Goal: Book appointment/travel/reservation

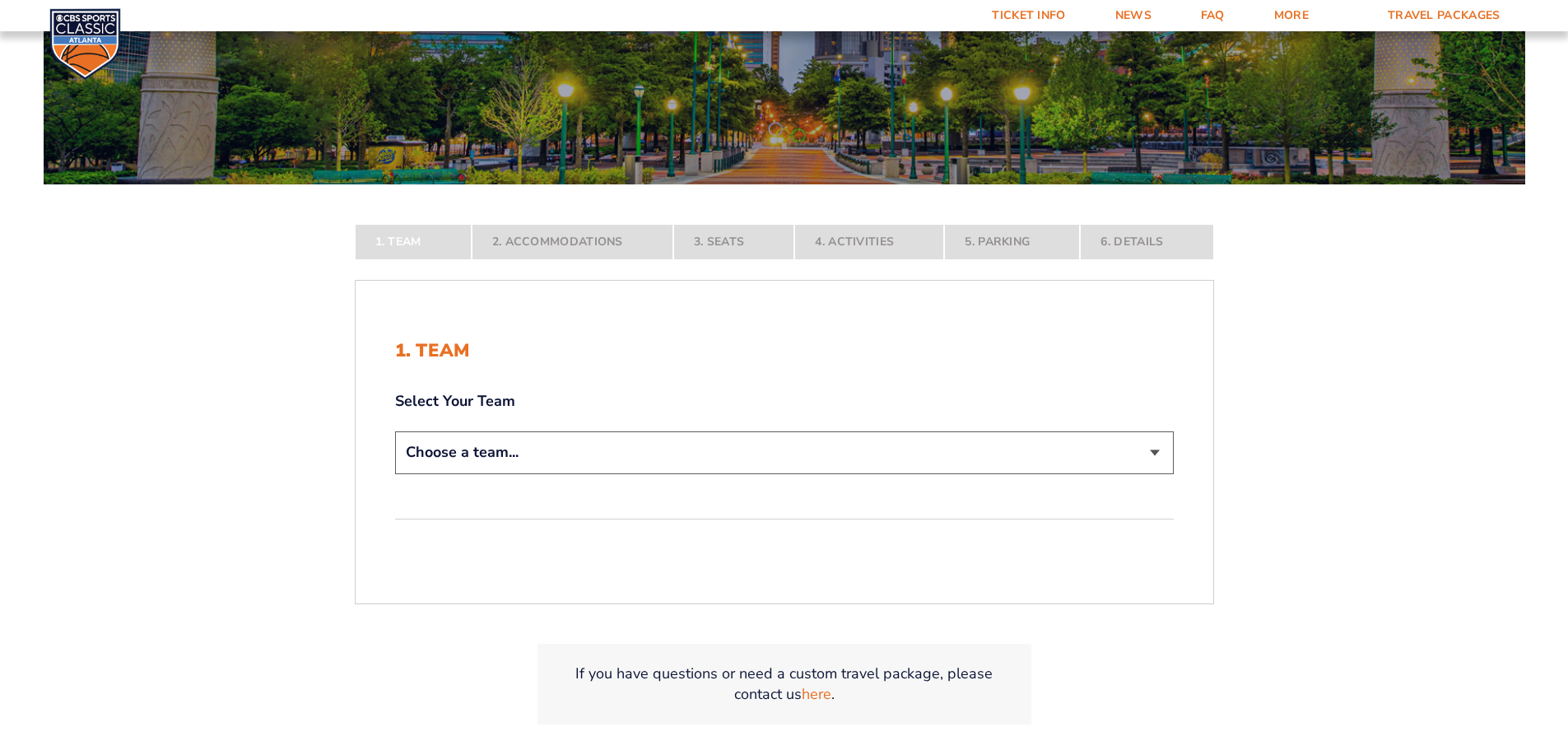
scroll to position [247, 0]
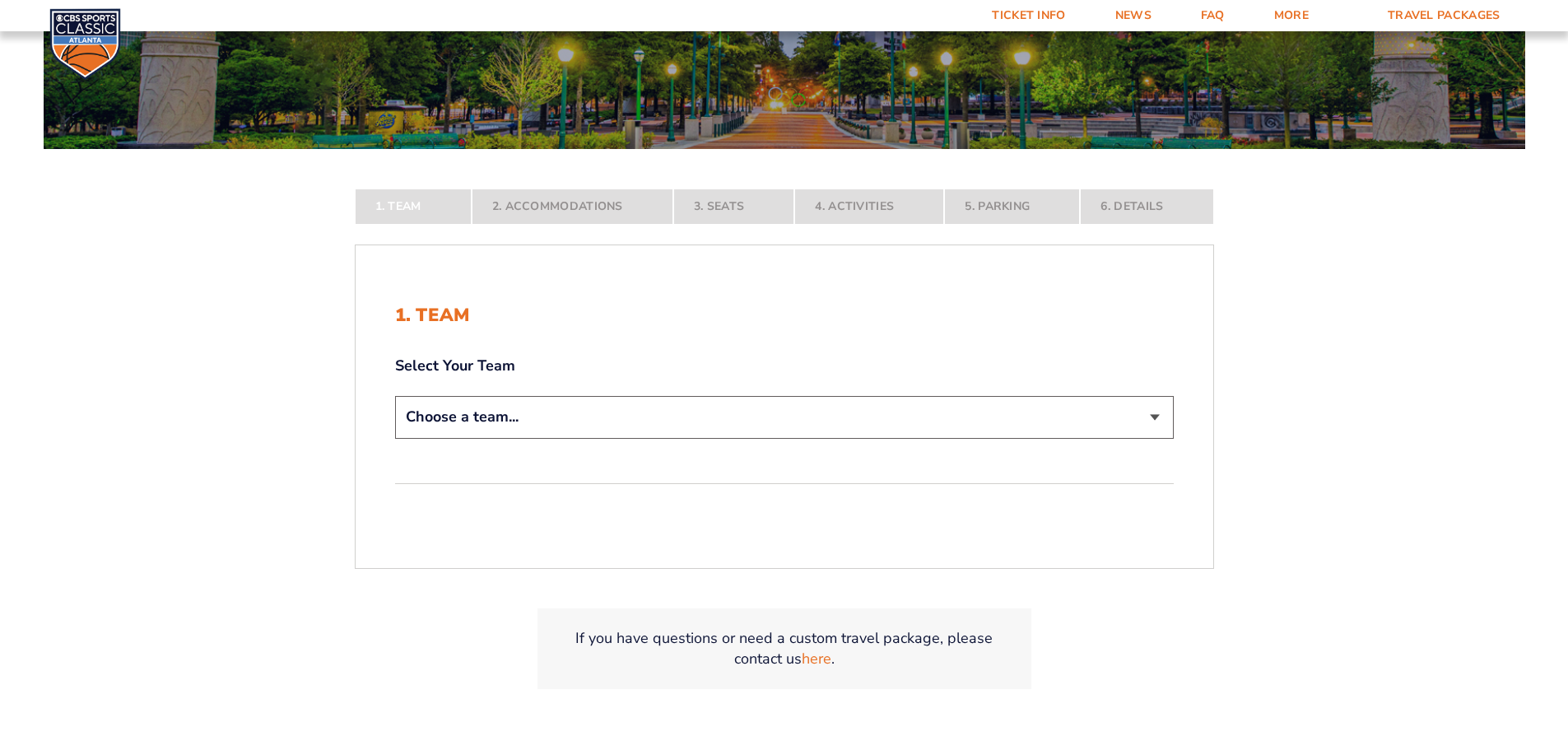
click at [467, 417] on select "Choose a team... [US_STATE] Wildcats [US_STATE] State Buckeyes [US_STATE] Tar H…" at bounding box center [784, 417] width 779 height 42
select select "12956"
click at [396, 438] on select "Choose a team... [US_STATE] Wildcats [US_STATE] State Buckeyes [US_STATE] Tar H…" at bounding box center [784, 417] width 779 height 42
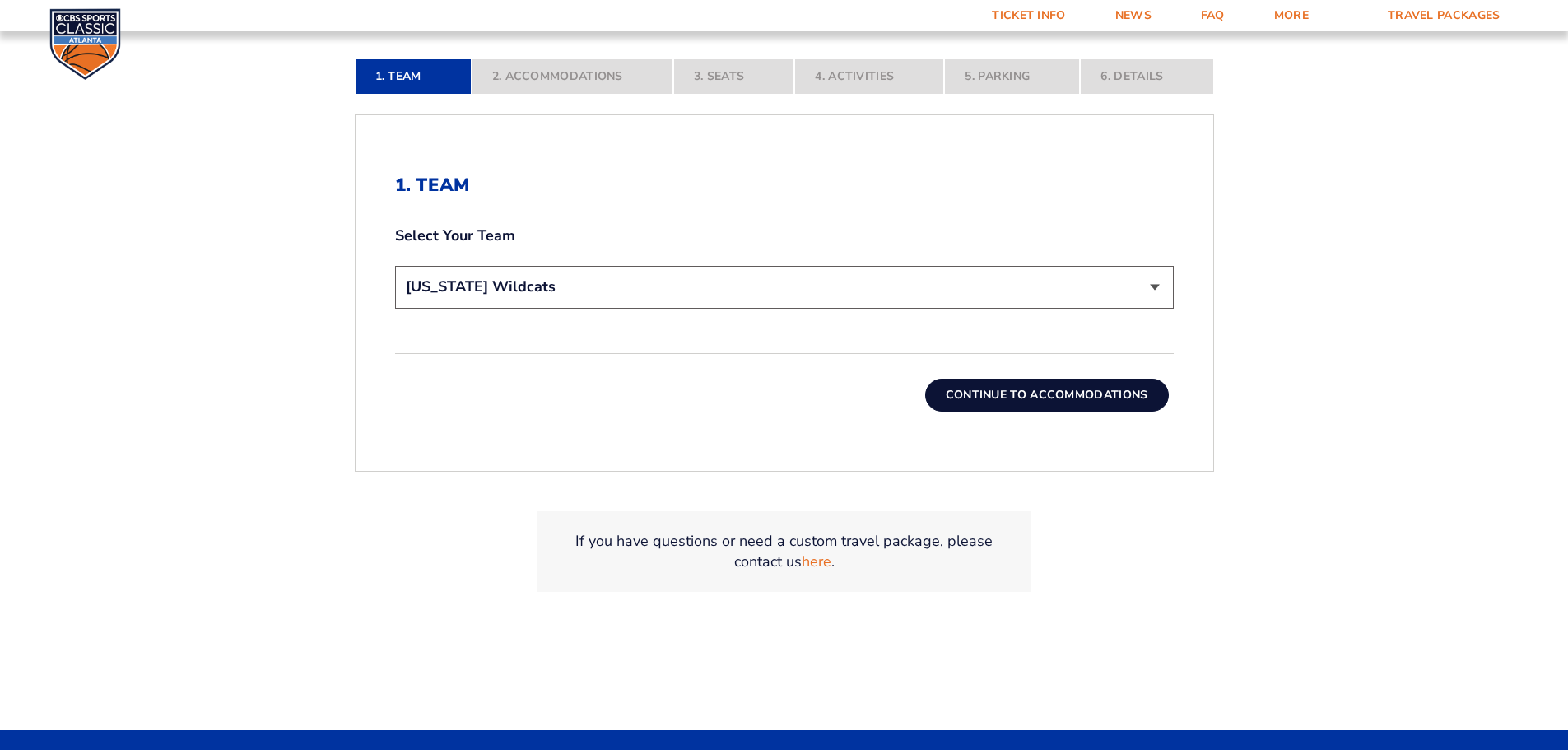
scroll to position [494, 0]
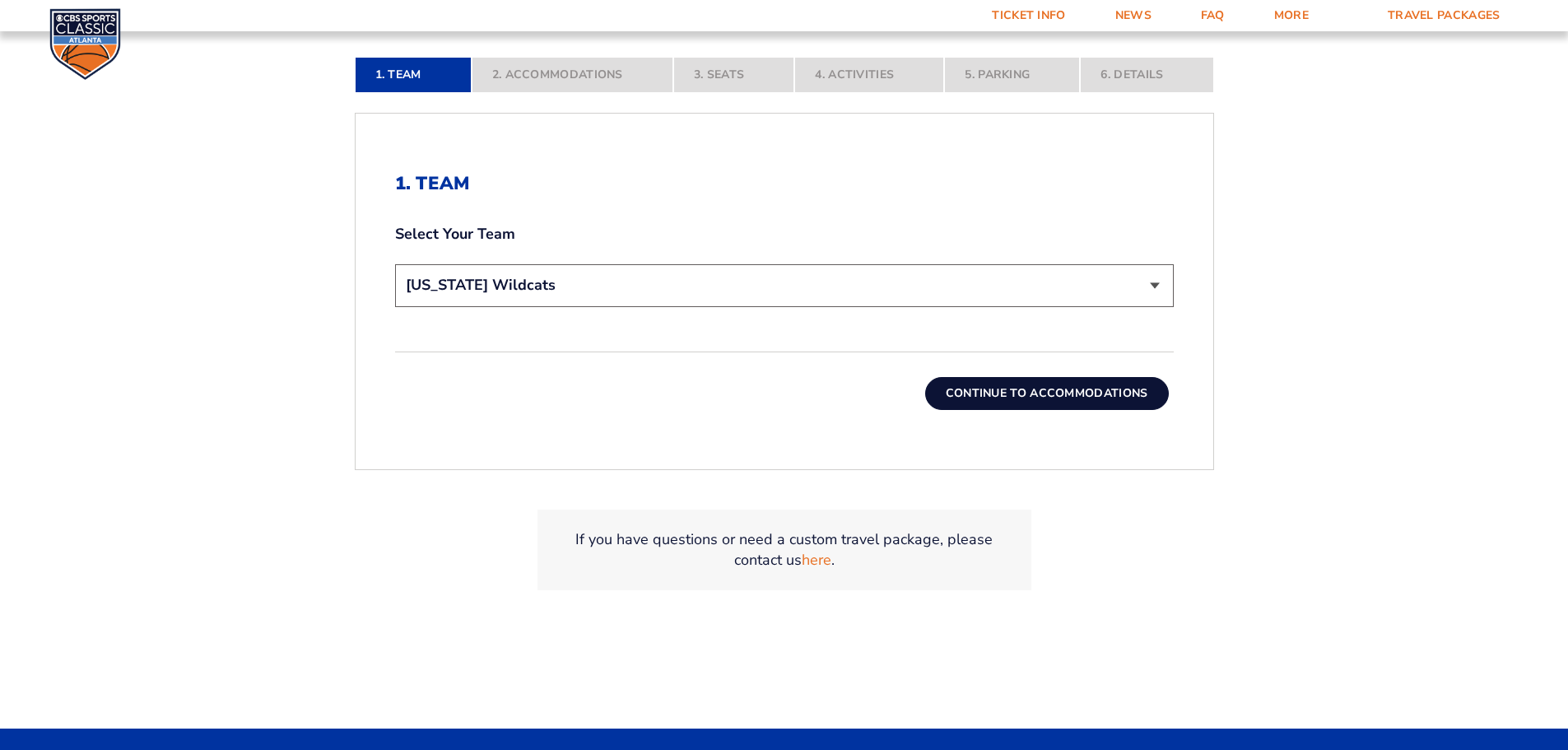
click at [1096, 382] on button "Continue To Accommodations" at bounding box center [1047, 394] width 244 height 33
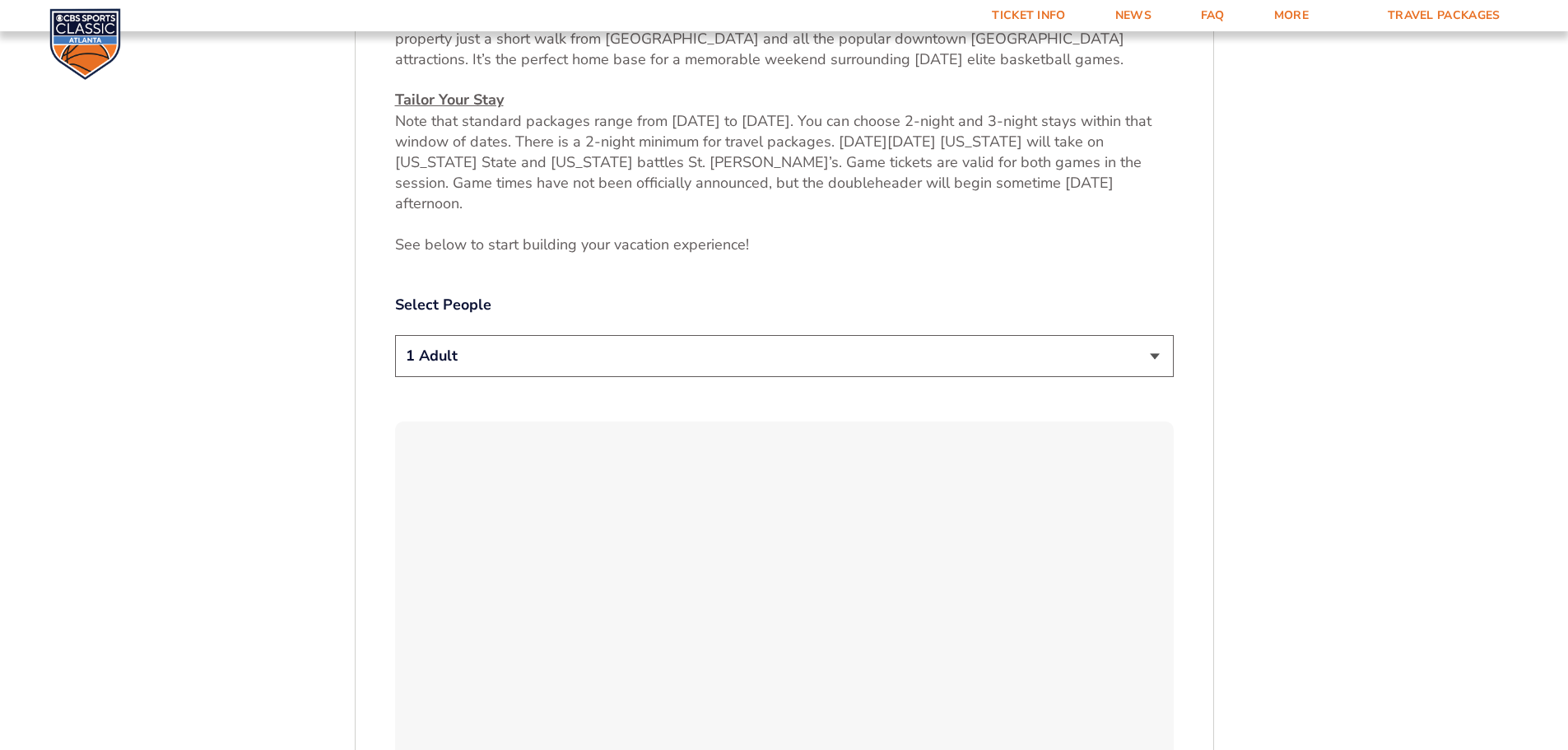
scroll to position [766, 0]
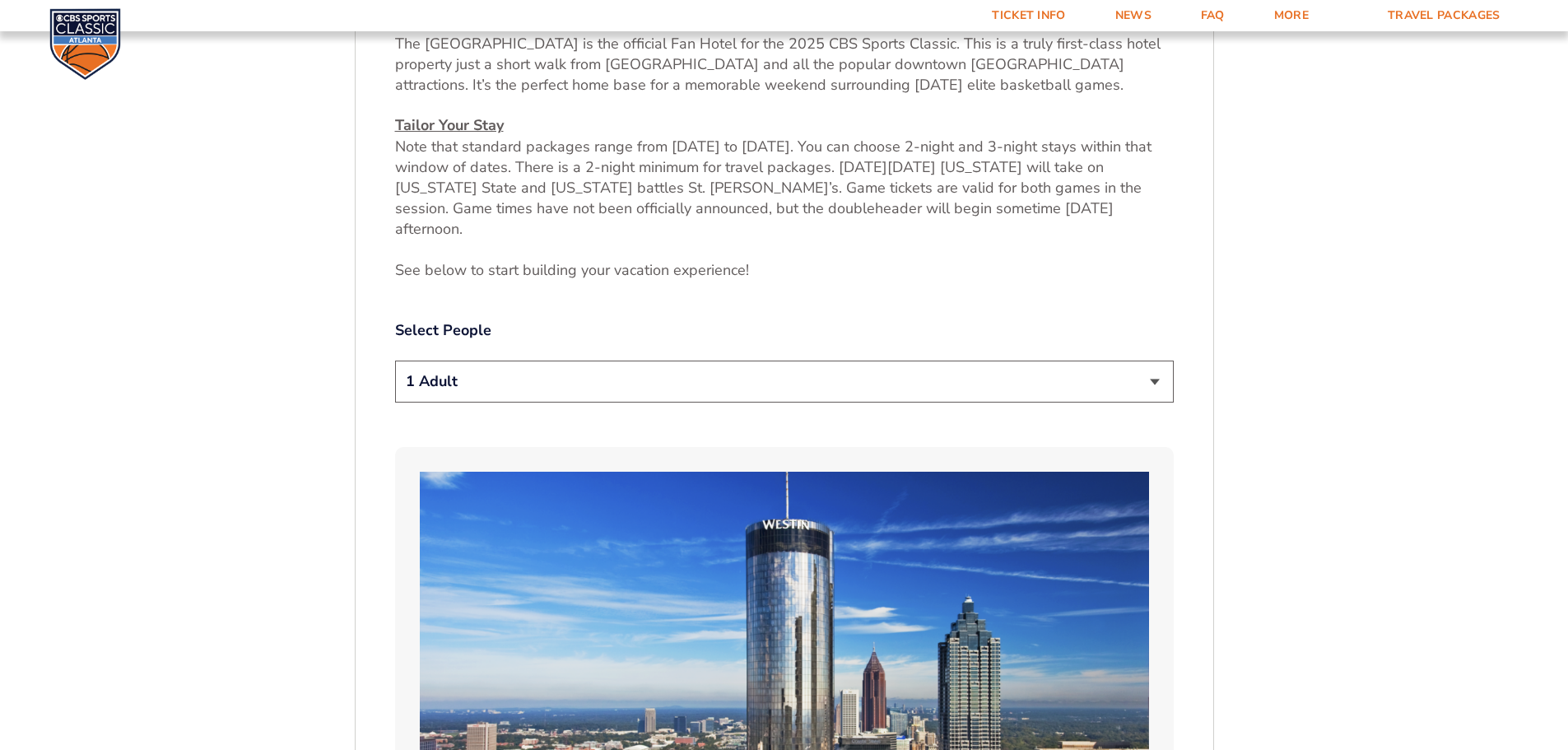
click at [1154, 361] on select "1 Adult 2 Adults 3 Adults 4 Adults 2 Adults + 1 Child 2 Adults + 2 Children 2 A…" at bounding box center [784, 382] width 779 height 42
select select "2 Adults"
click at [396, 361] on select "1 Adult 2 Adults 3 Adults 4 Adults 2 Adults + 1 Child 2 Adults + 2 Children 2 A…" at bounding box center [784, 382] width 779 height 42
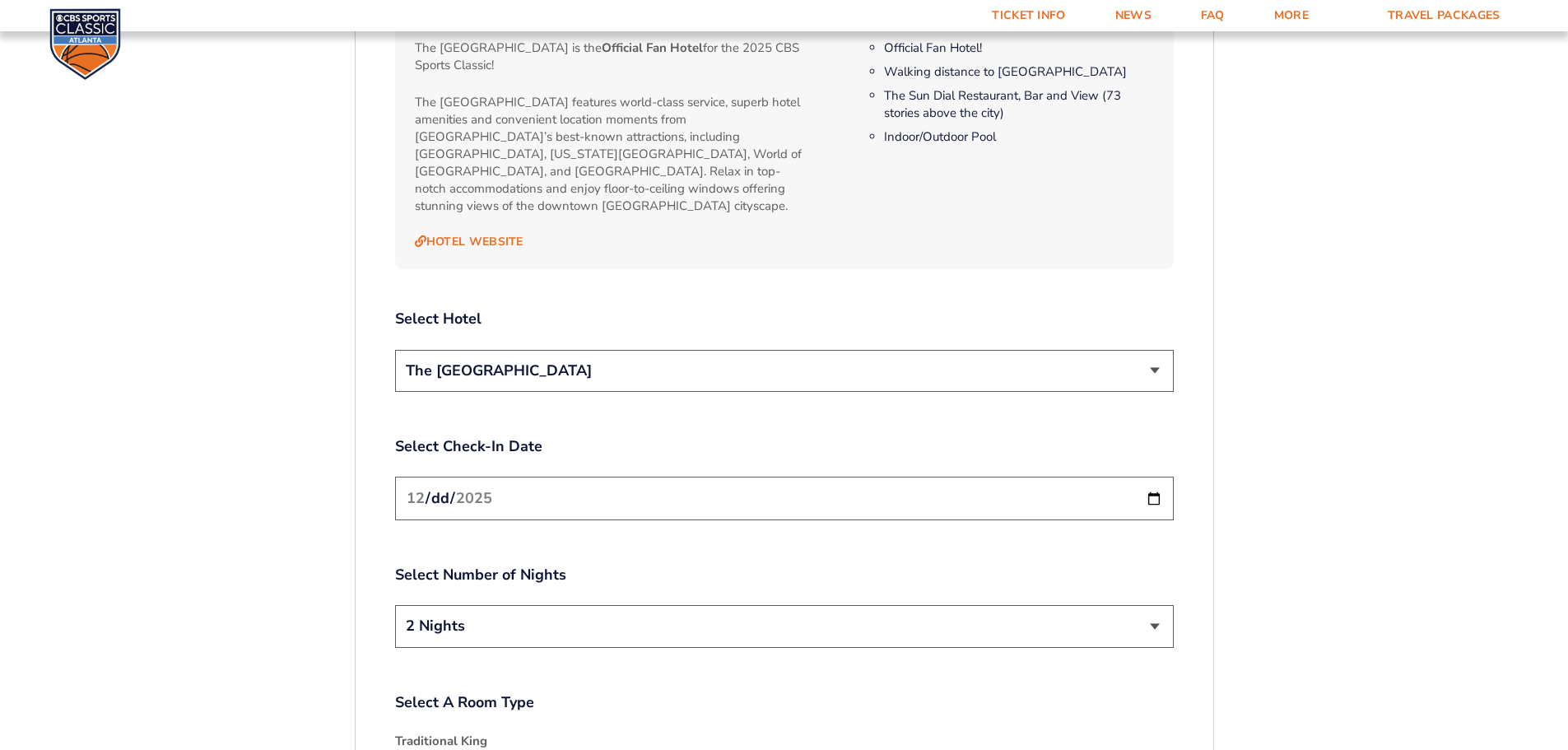
scroll to position [1920, 0]
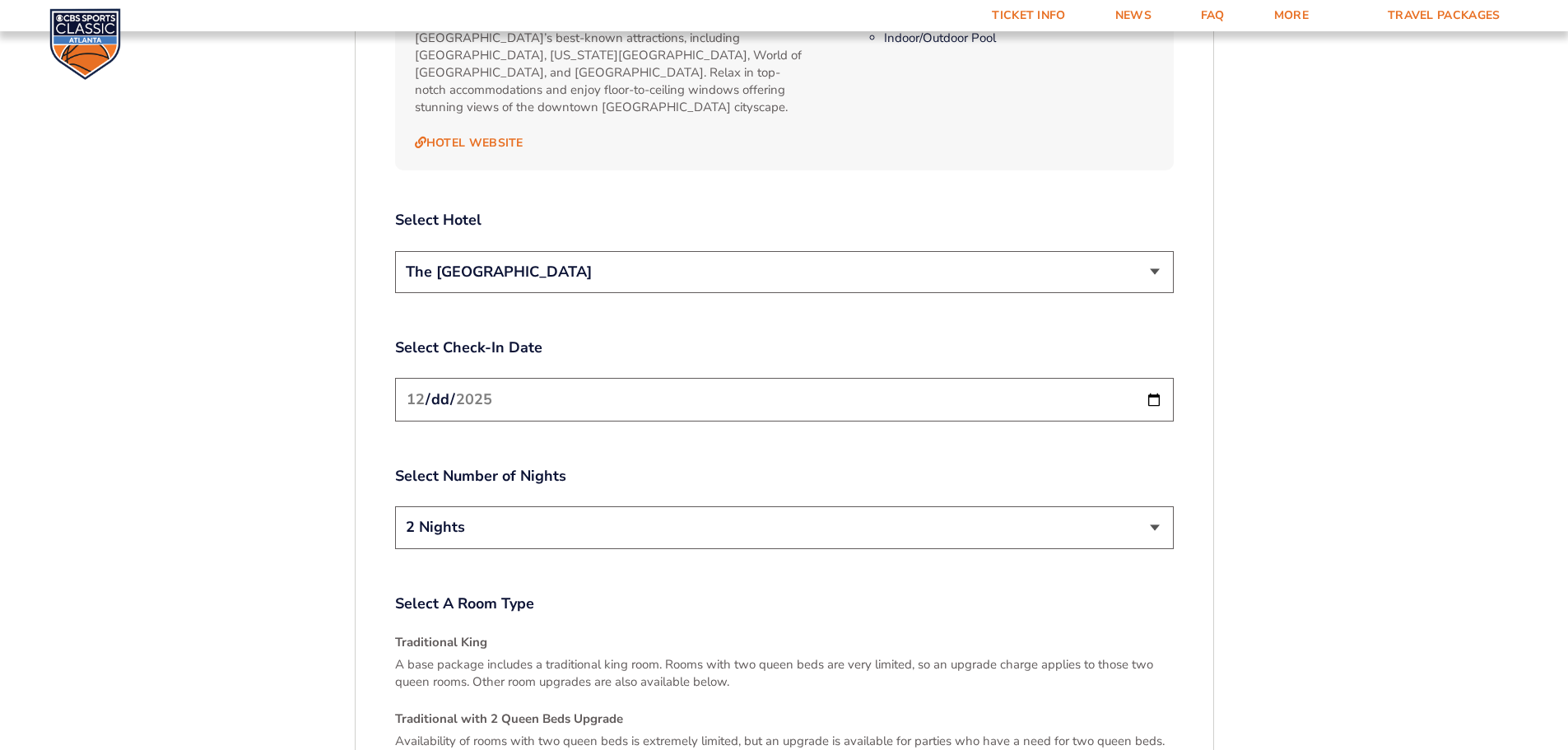
click at [1158, 378] on input "[DATE]" at bounding box center [784, 400] width 779 height 44
click at [967, 466] on label "Select Number of Nights" at bounding box center [784, 476] width 779 height 21
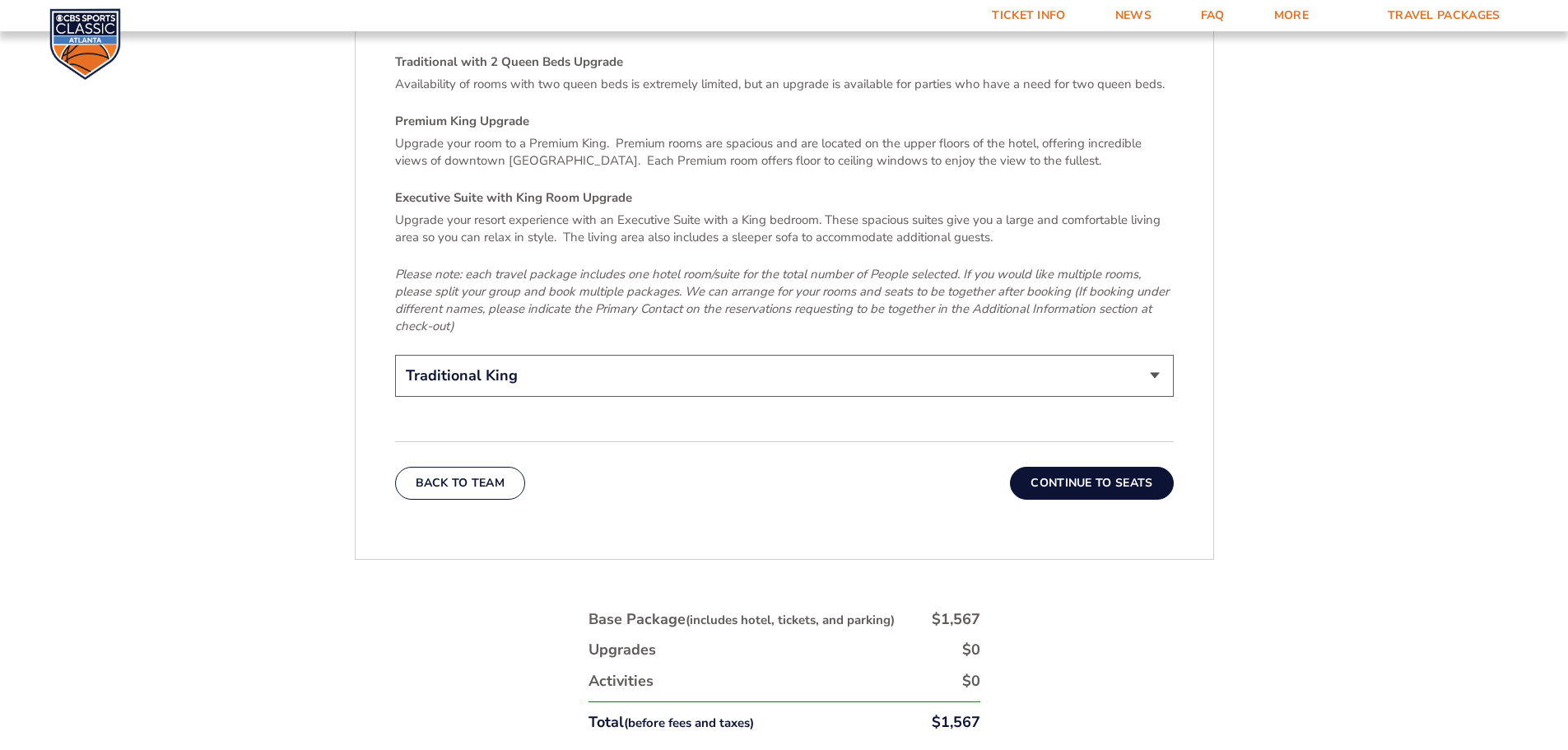
scroll to position [2578, 0]
